Goal: Task Accomplishment & Management: Complete application form

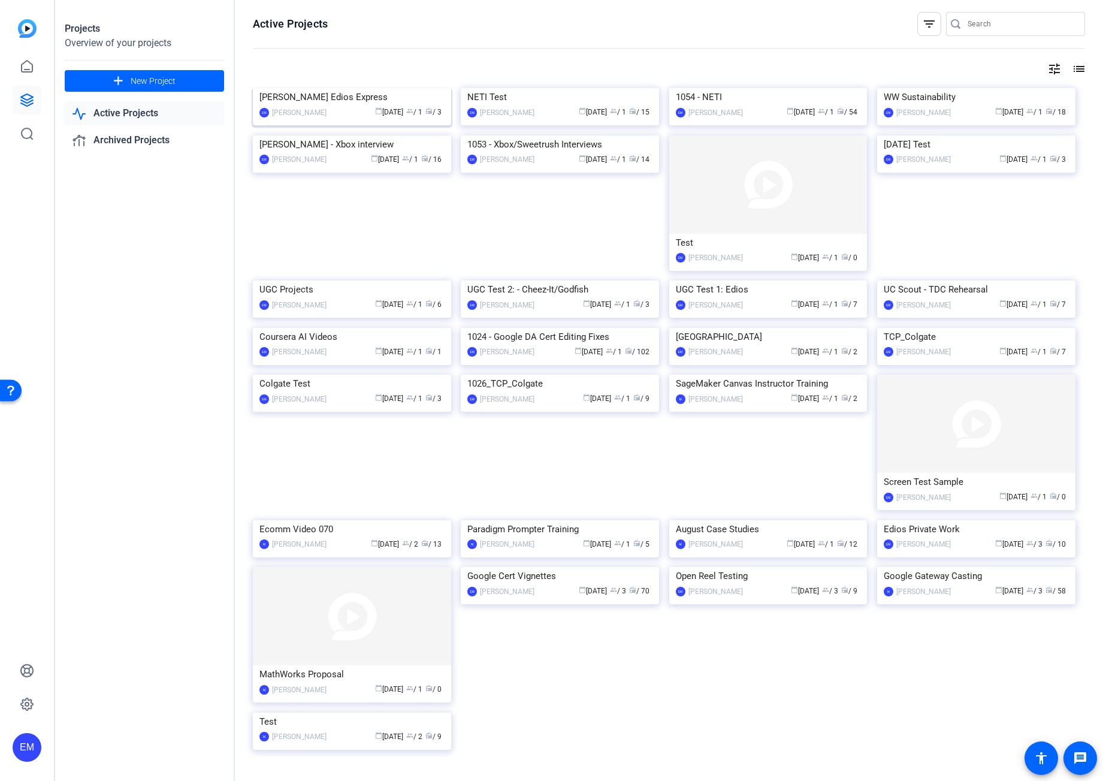
click at [342, 106] on div "Scott Snider Edios Express" at bounding box center [351, 97] width 185 height 18
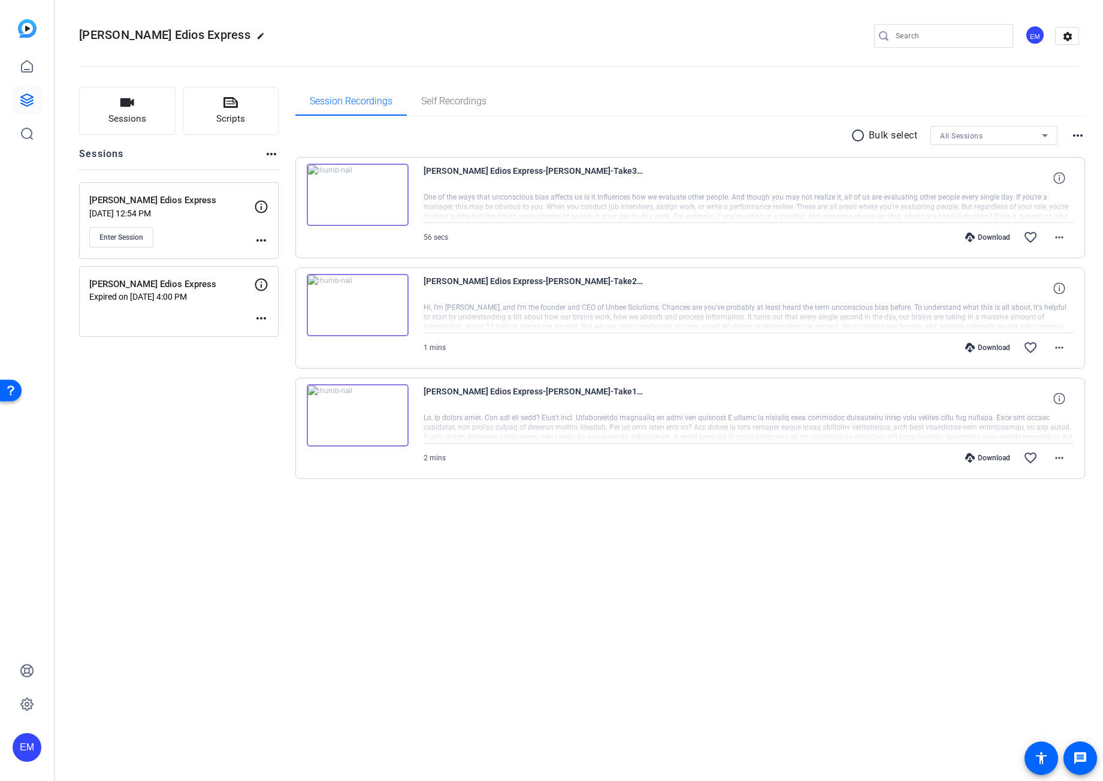
click at [256, 37] on mat-icon "edit" at bounding box center [263, 39] width 14 height 14
click at [135, 32] on input "Scott Snider Edios Express" at bounding box center [128, 36] width 78 height 14
drag, startPoint x: 134, startPoint y: 35, endPoint x: 60, endPoint y: 34, distance: 73.7
click at [61, 35] on mat-toolbar "Scott Snider Edios Express check_circle clear EM settings" at bounding box center [579, 36] width 1048 height 72
type input "Edios Express"
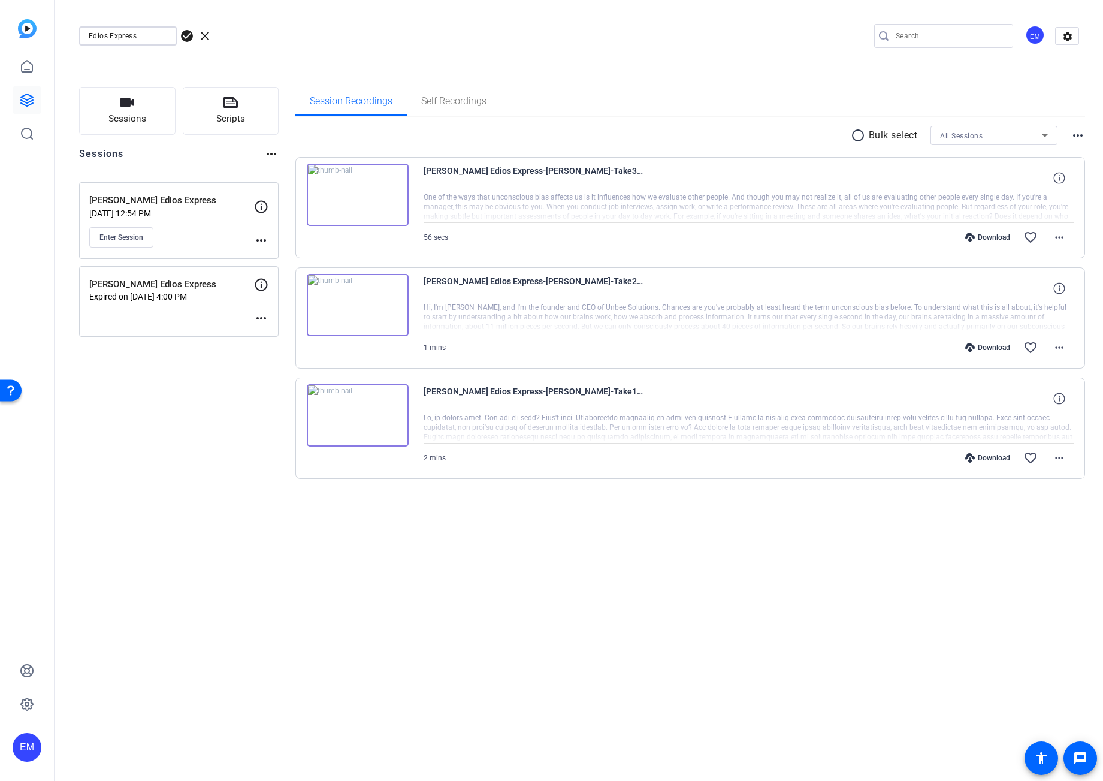
click at [188, 40] on span "check_circle" at bounding box center [187, 36] width 14 height 14
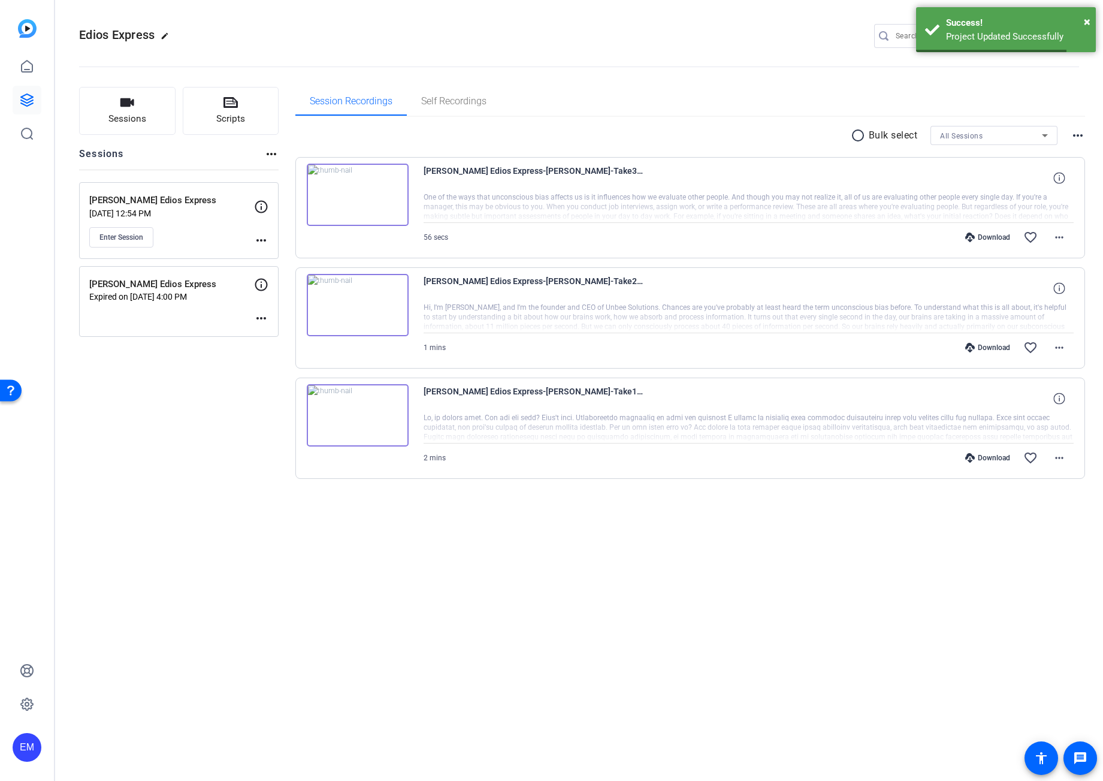
drag, startPoint x: 190, startPoint y: 407, endPoint x: 188, endPoint y: 394, distance: 13.4
click at [190, 407] on div "Sessions Scripts Sessions more_horiz Scott Snider Edios Express Aug 11, 2025 @ …" at bounding box center [179, 302] width 200 height 430
click at [132, 121] on span "Sessions" at bounding box center [127, 119] width 38 height 14
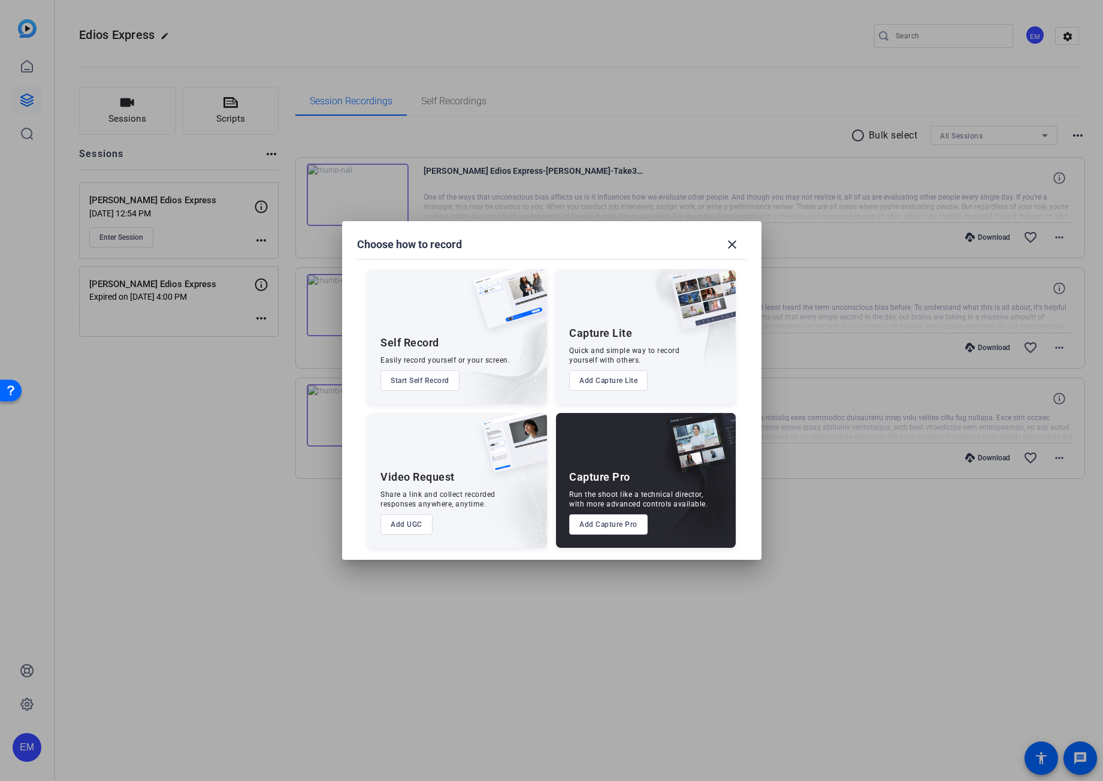
click at [638, 529] on button "Add Capture Pro" at bounding box center [608, 524] width 78 height 20
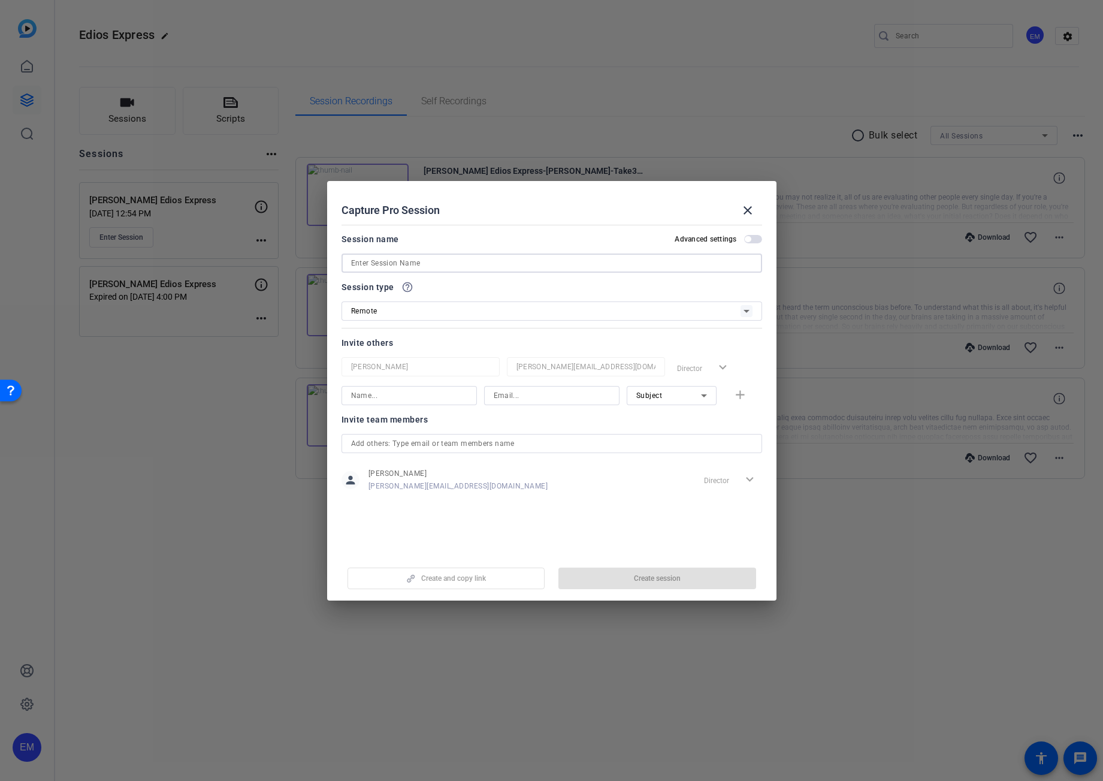
click at [404, 265] on input at bounding box center [551, 263] width 401 height 14
type input "Annie Edios"
click at [395, 396] on input at bounding box center [409, 395] width 116 height 14
type input "Annie"
click at [532, 389] on input at bounding box center [552, 395] width 116 height 14
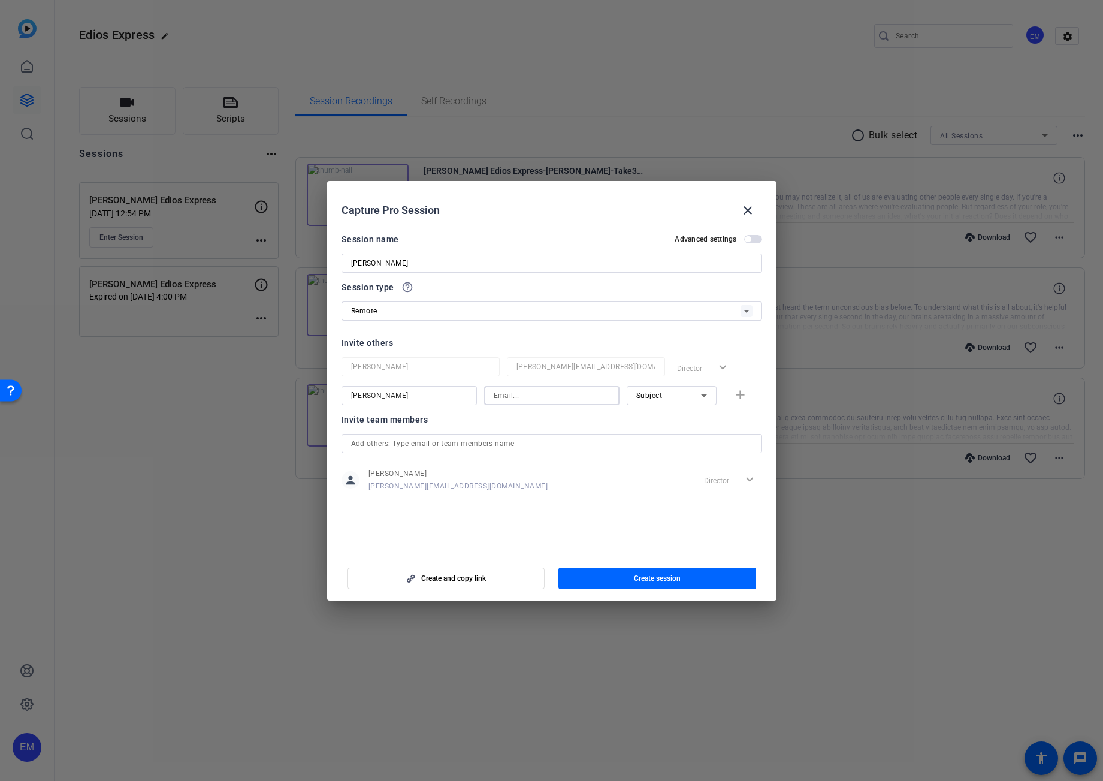
paste input "annie.hendy@gmail.com"
type input "annie.hendy@gmail.com"
click at [740, 392] on mat-icon "add" at bounding box center [740, 395] width 15 height 15
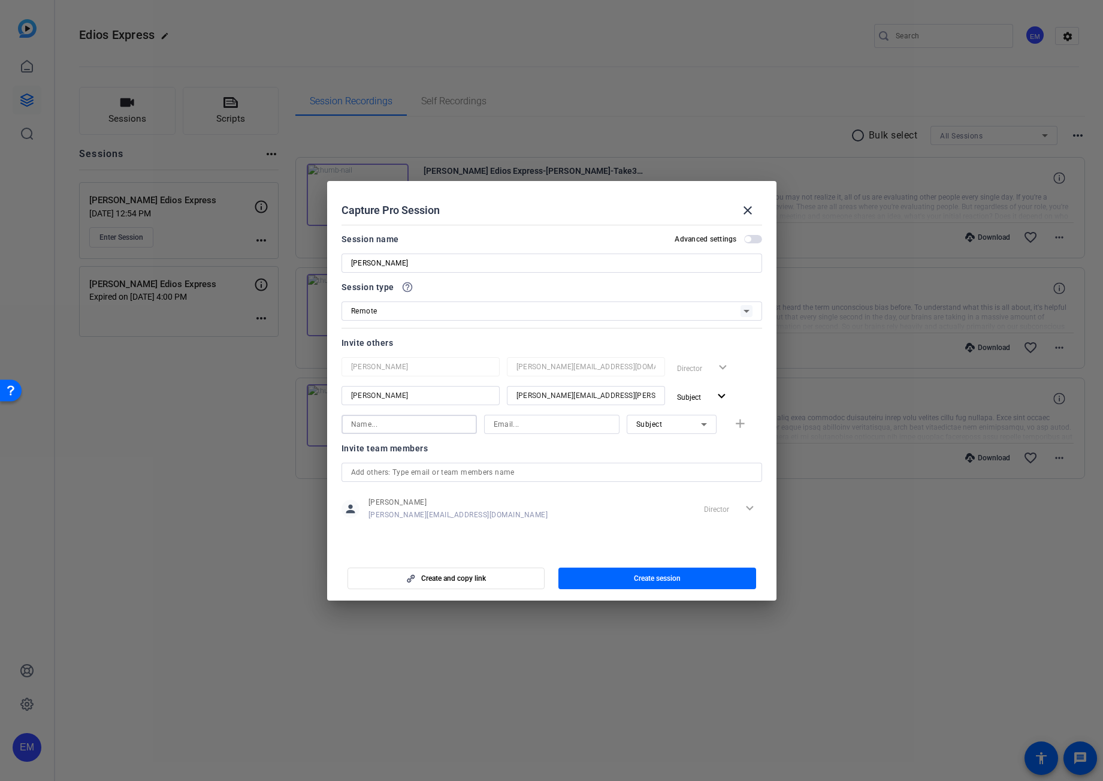
click at [450, 426] on input at bounding box center [409, 424] width 116 height 14
type input "Michael"
click at [542, 421] on input at bounding box center [552, 424] width 116 height 14
paste input "michael@ediosmedia.com"
type input "michael@ediosmedia.com"
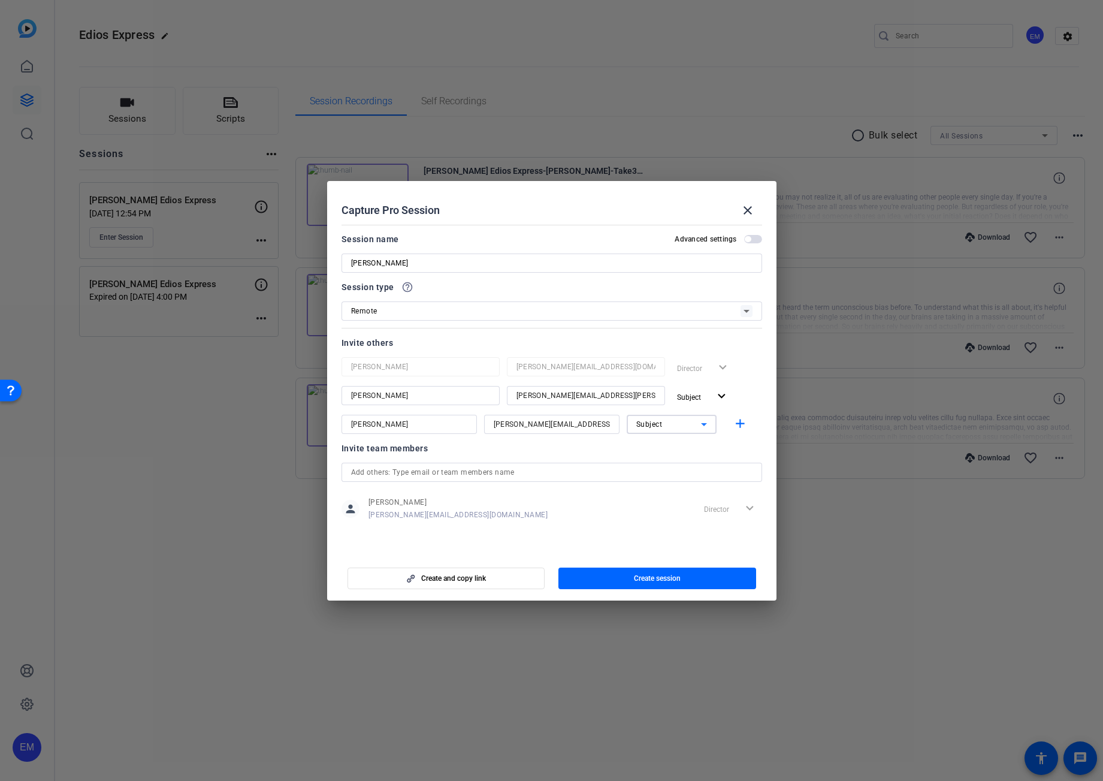
click at [678, 430] on div "Subject" at bounding box center [668, 423] width 65 height 15
click at [683, 449] on mat-option "Collaborator" at bounding box center [672, 448] width 90 height 19
click at [412, 262] on input "Annie Edios" at bounding box center [551, 263] width 401 height 14
type input "Annie Edios Express"
click at [446, 315] on div "Remote" at bounding box center [545, 310] width 389 height 15
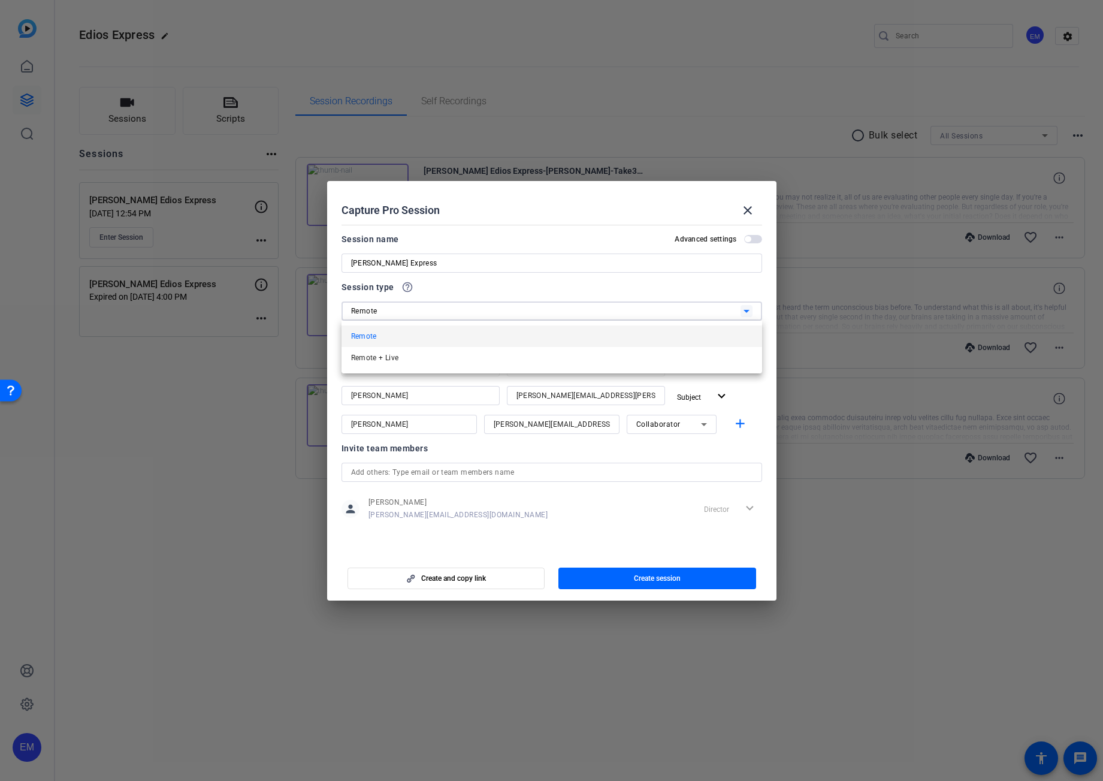
click at [457, 298] on div at bounding box center [551, 390] width 1103 height 781
click at [756, 241] on span "button" at bounding box center [753, 239] width 18 height 8
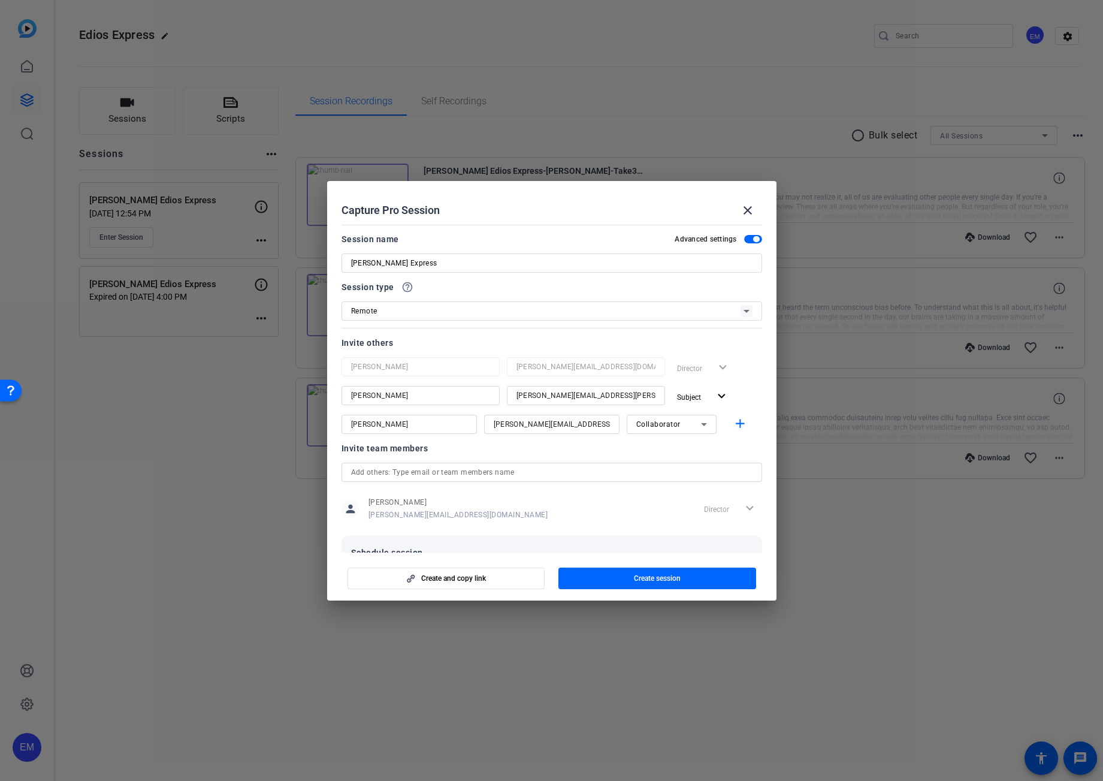
scroll to position [52, 0]
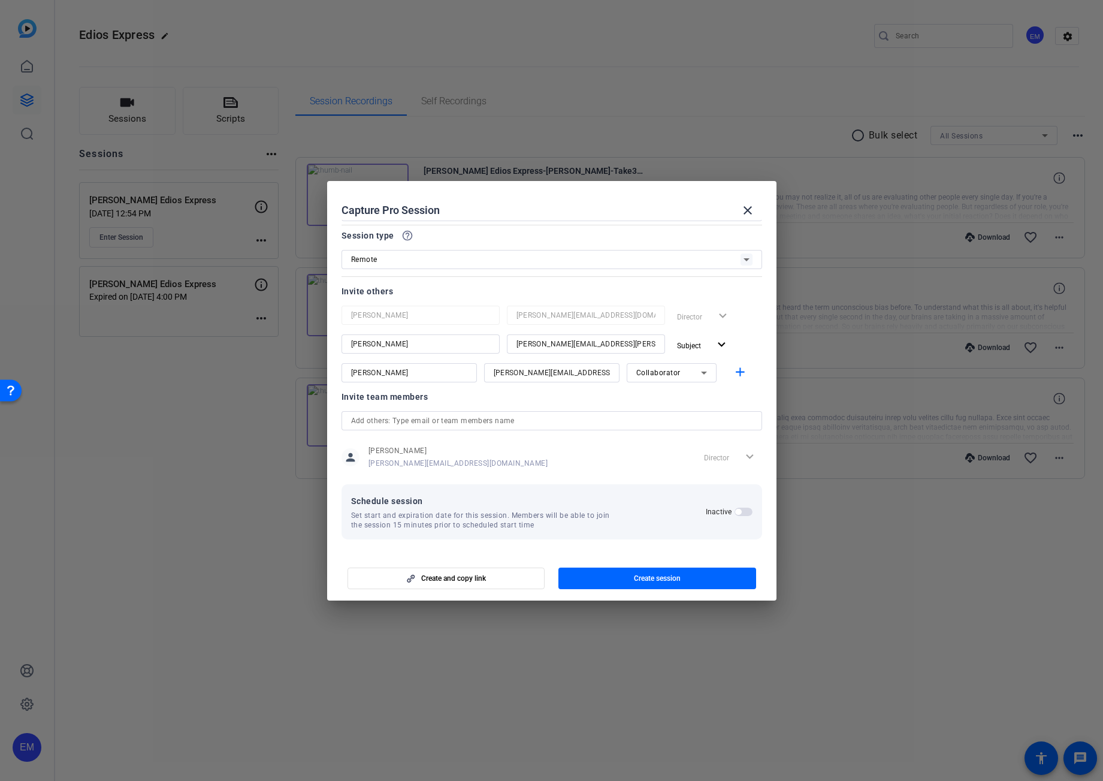
click at [735, 507] on span "button" at bounding box center [744, 511] width 18 height 8
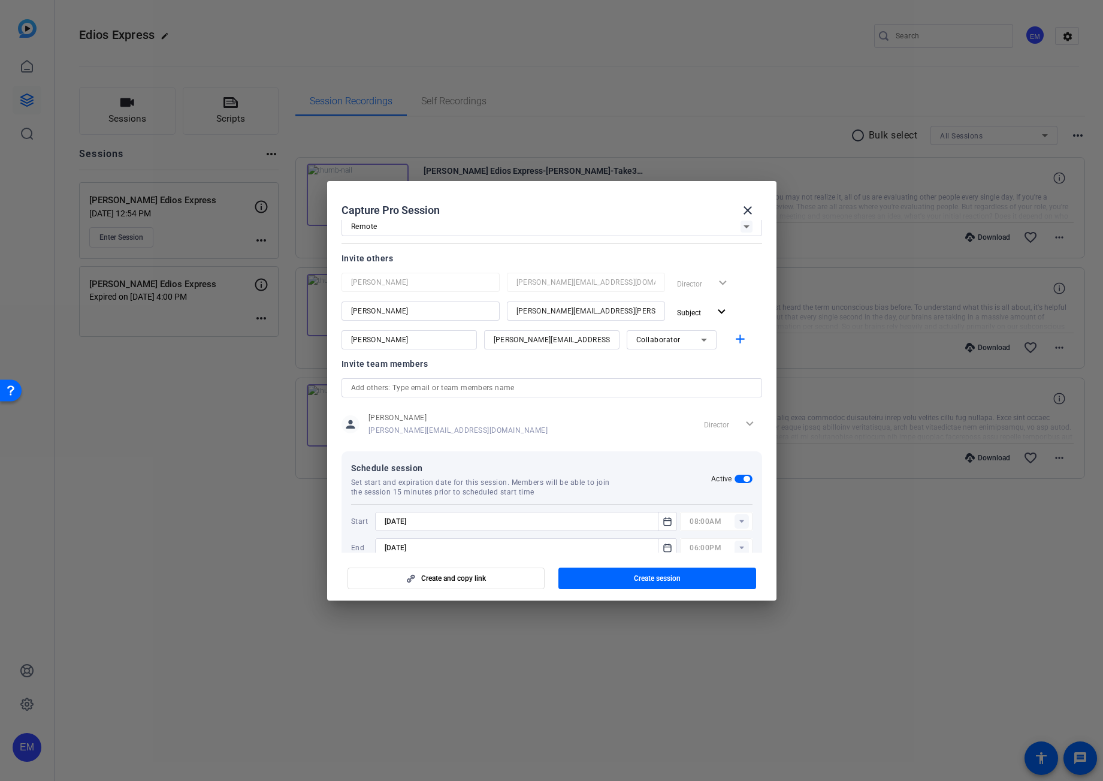
scroll to position [112, 0]
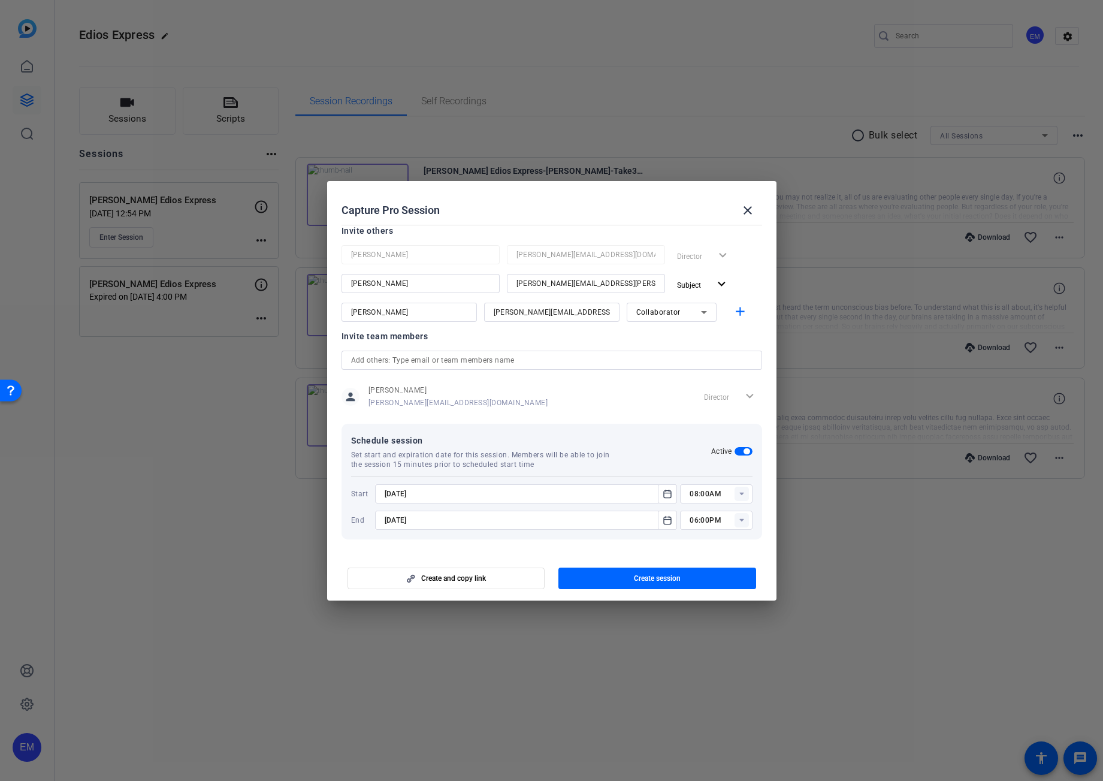
click at [408, 497] on input "8/12/2025" at bounding box center [520, 494] width 271 height 14
click at [401, 494] on input "8/12/2025" at bounding box center [520, 494] width 271 height 14
click at [663, 496] on icon "Open calendar" at bounding box center [668, 494] width 10 height 14
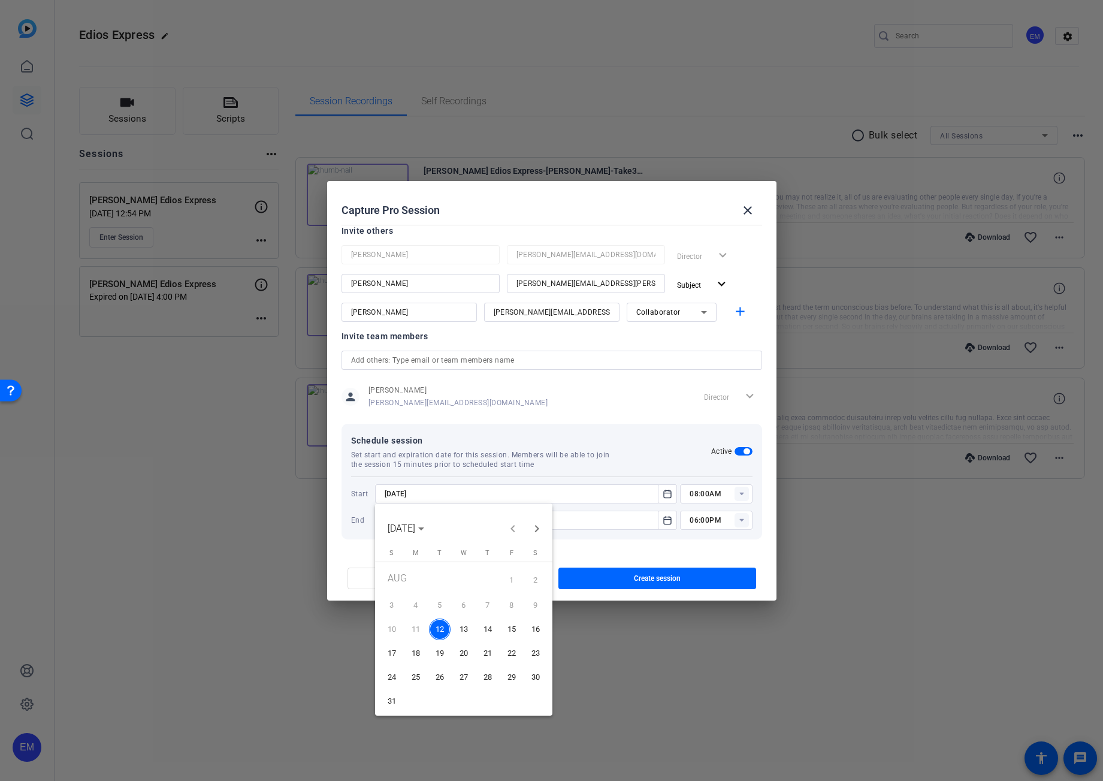
click at [470, 620] on button "13" at bounding box center [464, 629] width 24 height 24
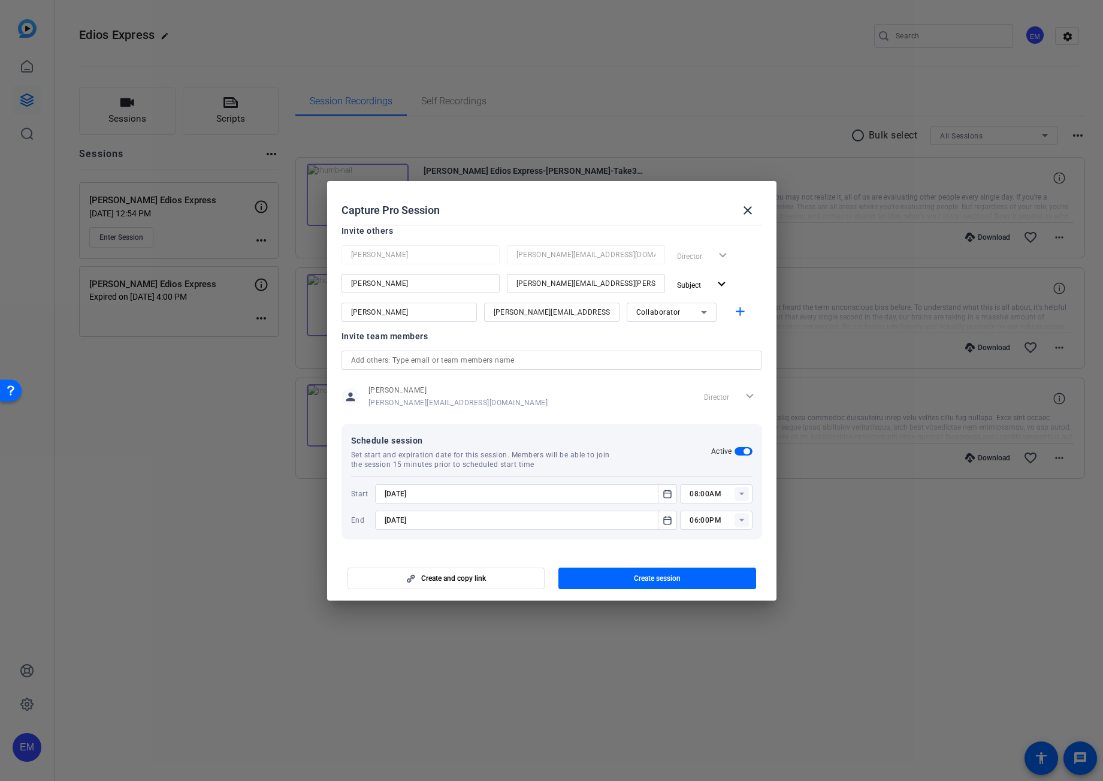
type input "8/13/2025"
click at [735, 491] on rect at bounding box center [742, 494] width 14 height 14
click at [702, 530] on span "03:30PM" at bounding box center [699, 534] width 31 height 8
type input "03:30PM"
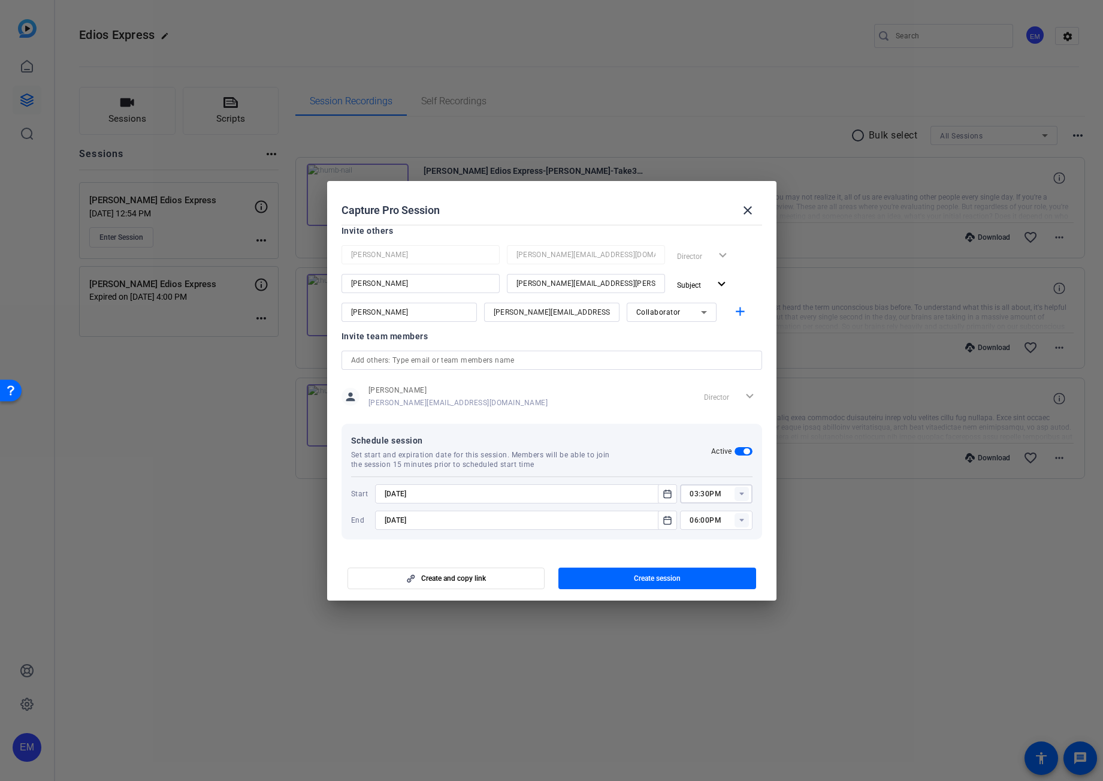
click at [497, 514] on input "8/19/2025" at bounding box center [520, 520] width 271 height 14
click at [663, 519] on icon "Open calendar" at bounding box center [668, 520] width 10 height 14
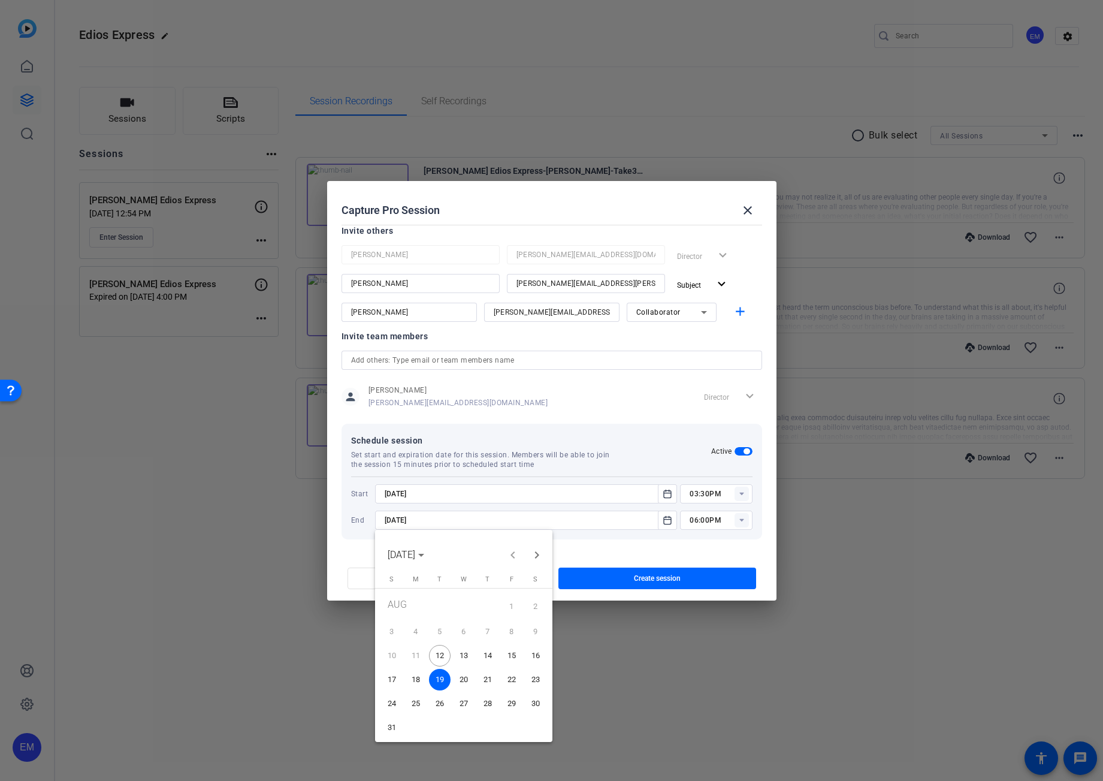
click at [464, 653] on span "13" at bounding box center [464, 656] width 22 height 22
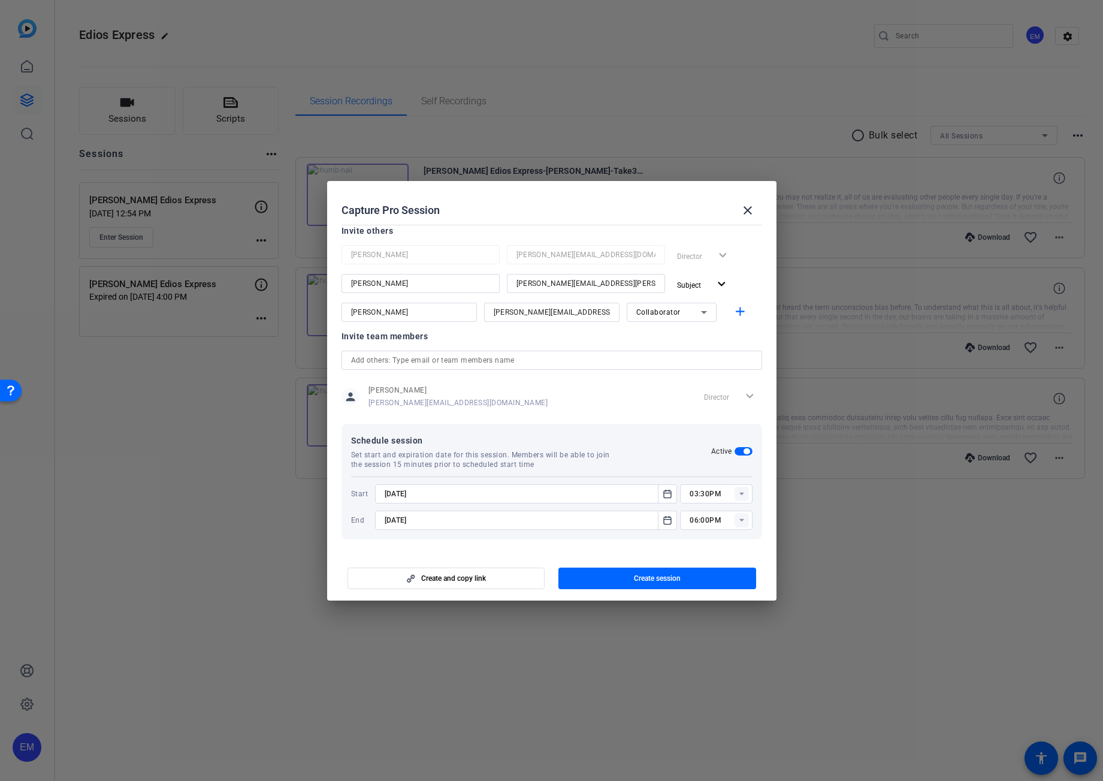
type input "8/13/2025"
click at [735, 516] on rect at bounding box center [742, 520] width 14 height 14
click at [700, 568] on span "04:30PM" at bounding box center [699, 564] width 31 height 8
type input "04:30PM"
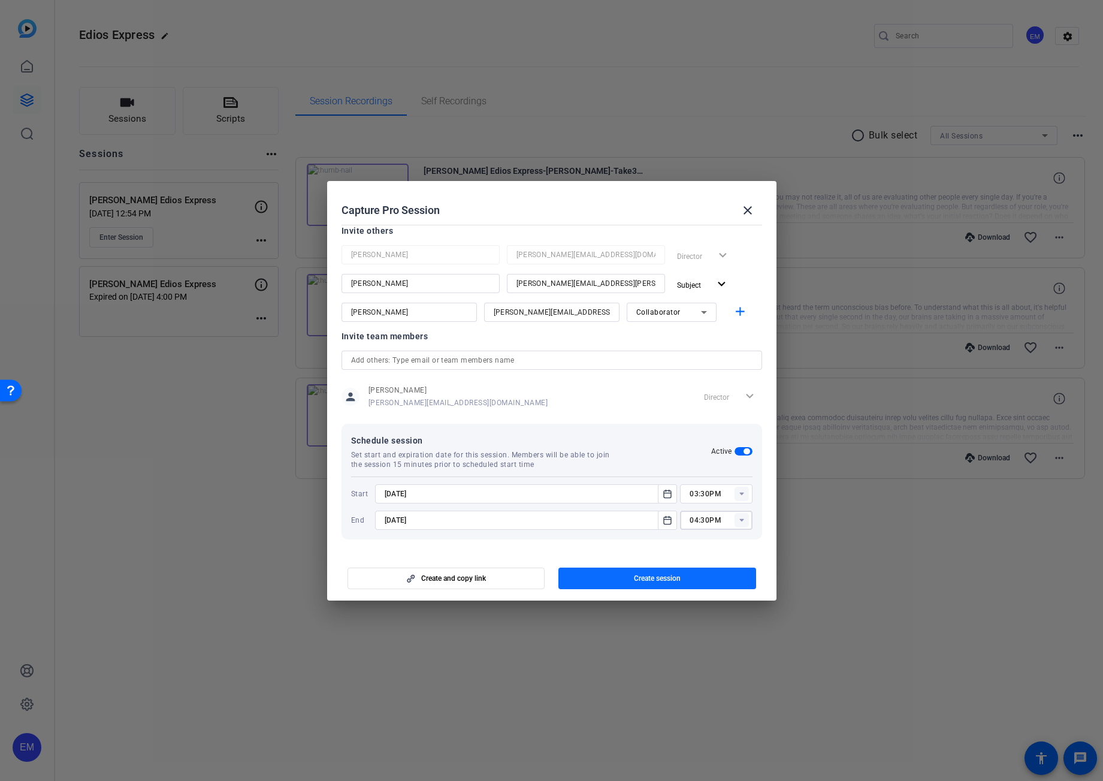
click at [662, 578] on span "Create session" at bounding box center [657, 578] width 47 height 10
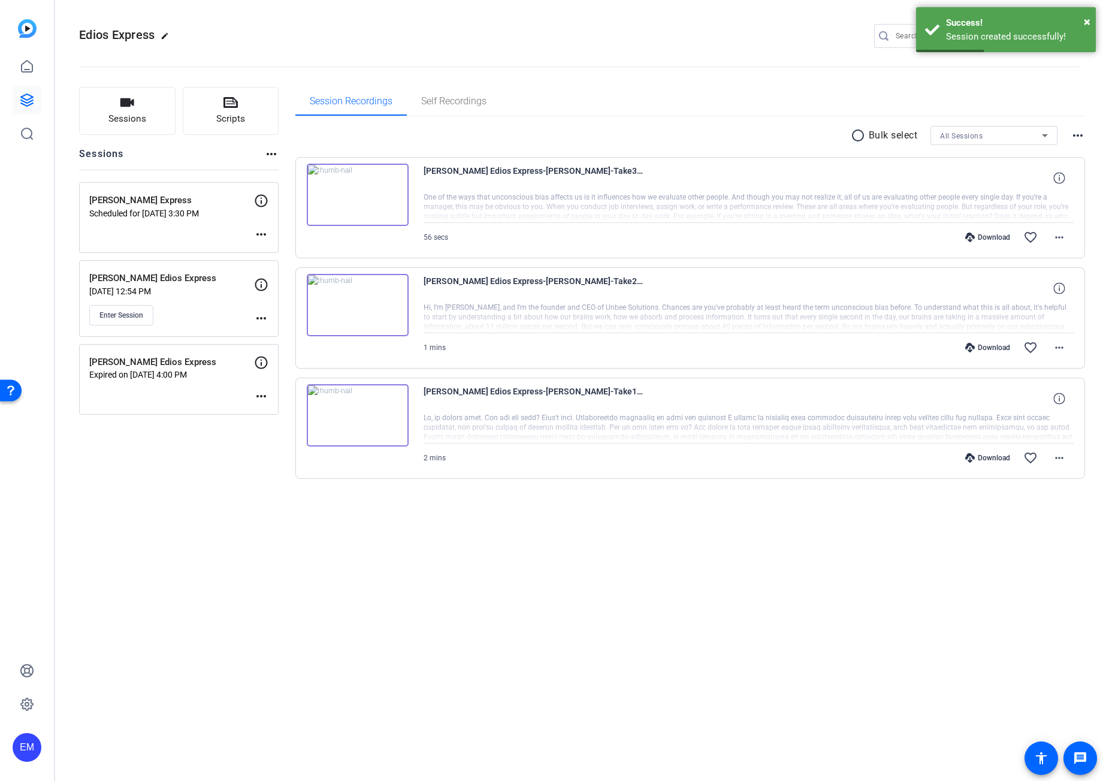
click at [258, 229] on mat-icon "more_horiz" at bounding box center [261, 234] width 14 height 14
click at [265, 200] on div at bounding box center [551, 390] width 1103 height 781
click at [261, 200] on icon at bounding box center [261, 201] width 14 height 14
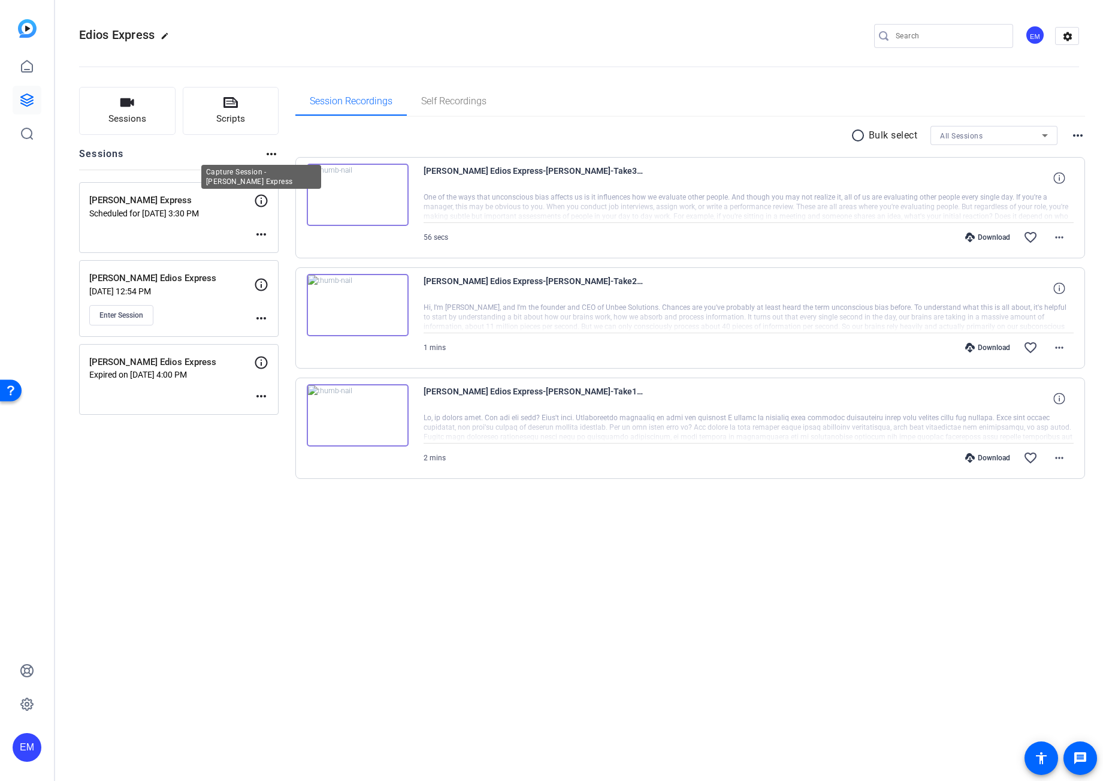
click at [260, 202] on icon at bounding box center [261, 201] width 14 height 14
click at [262, 229] on mat-icon "more_horiz" at bounding box center [261, 234] width 14 height 14
click at [268, 248] on span "Edit Session" at bounding box center [291, 252] width 55 height 14
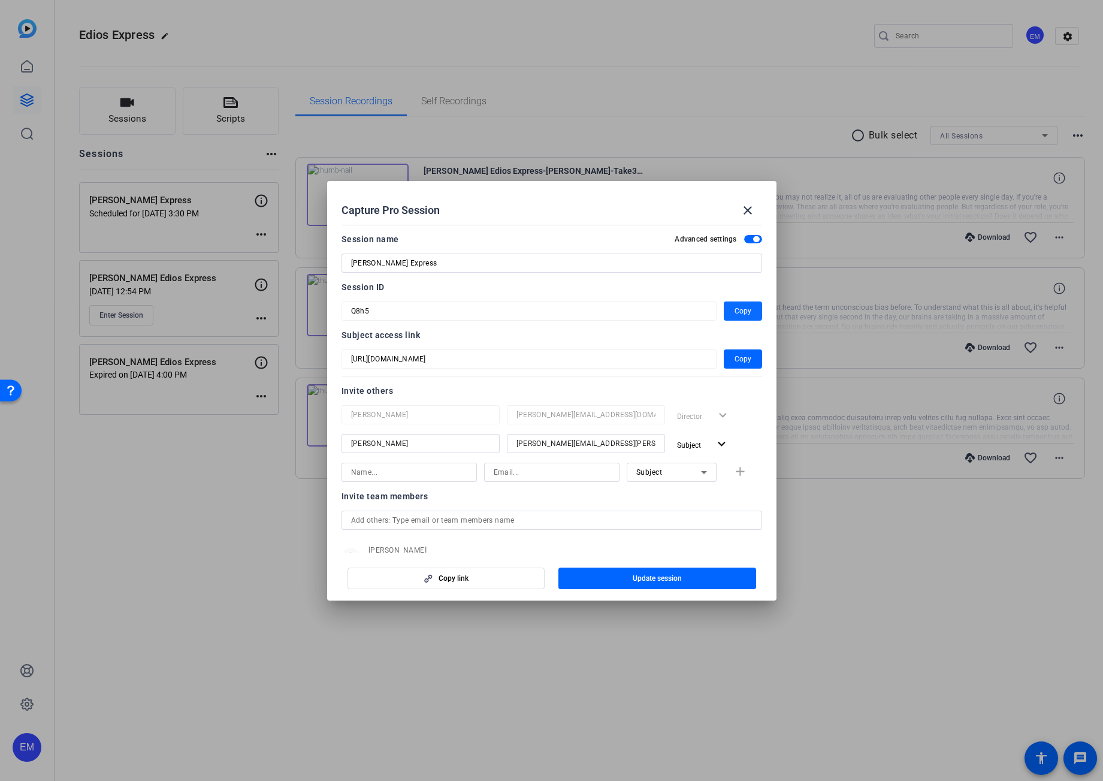
click at [742, 310] on span "Copy" at bounding box center [743, 311] width 17 height 14
click at [735, 356] on span "Copy" at bounding box center [743, 359] width 17 height 14
click at [750, 209] on mat-icon "close" at bounding box center [748, 210] width 14 height 14
